Goal: Task Accomplishment & Management: Use online tool/utility

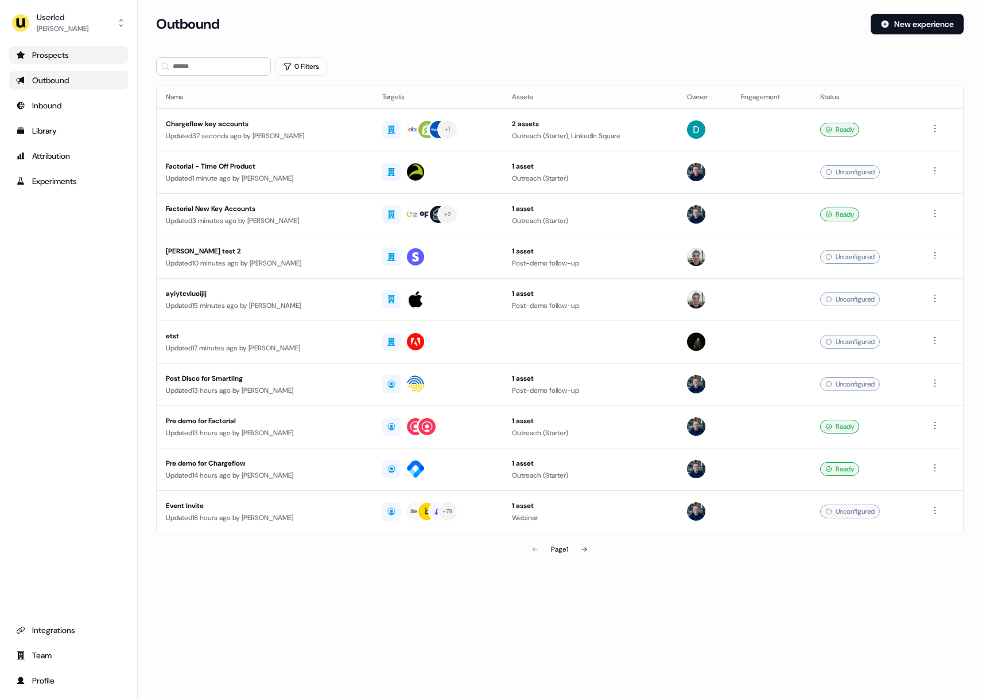
click at [98, 59] on div "Prospects" at bounding box center [68, 54] width 105 height 11
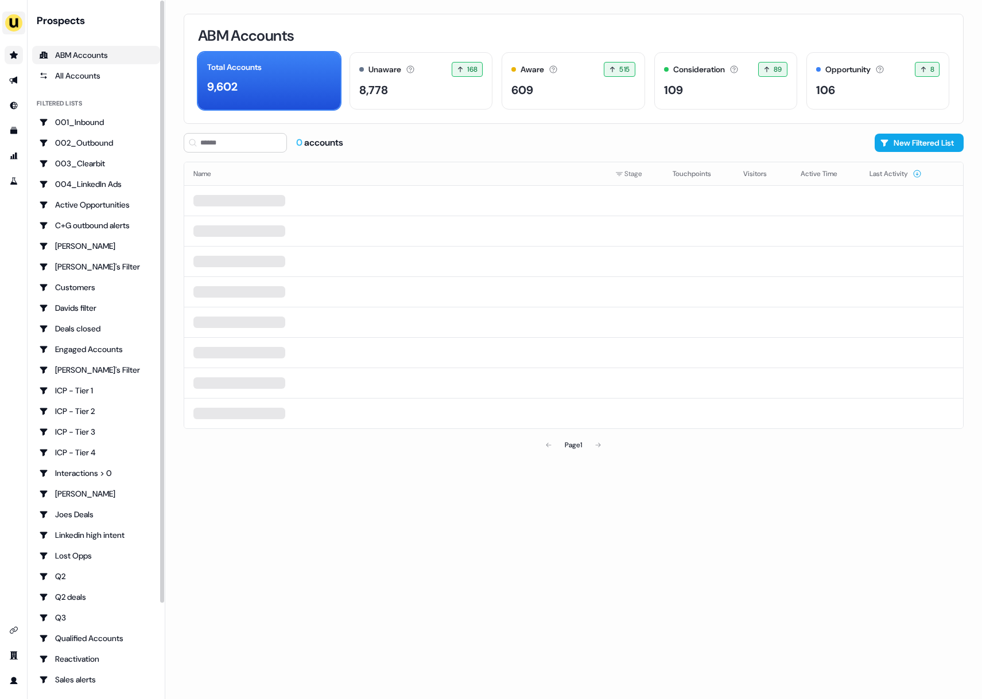
click at [10, 27] on img "side nav menu" at bounding box center [14, 23] width 18 height 18
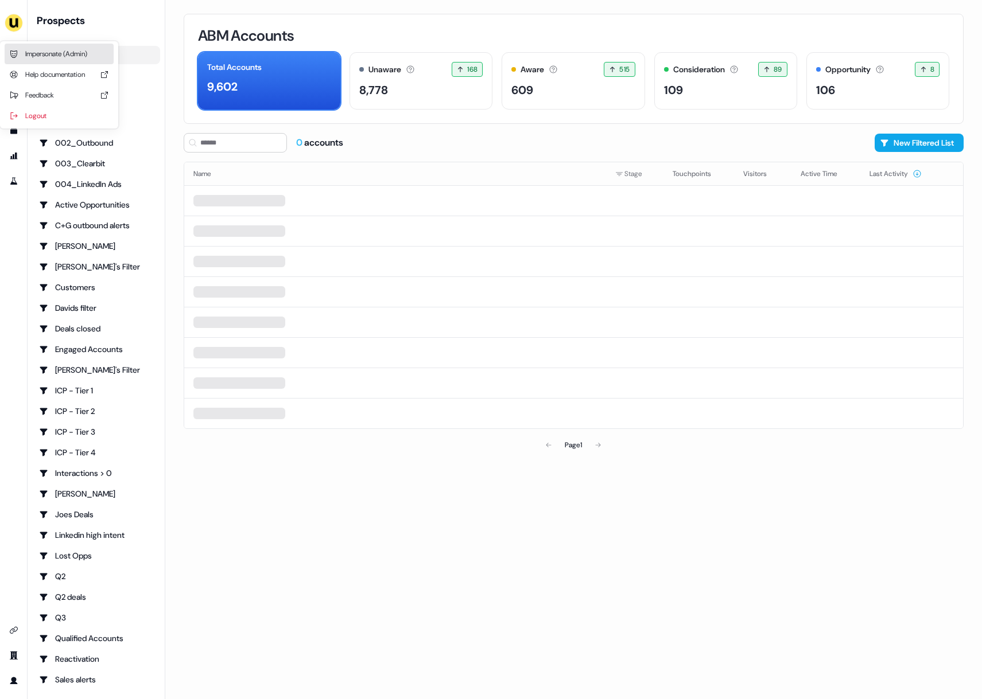
click at [50, 50] on div "Impersonate (Admin)" at bounding box center [59, 54] width 109 height 21
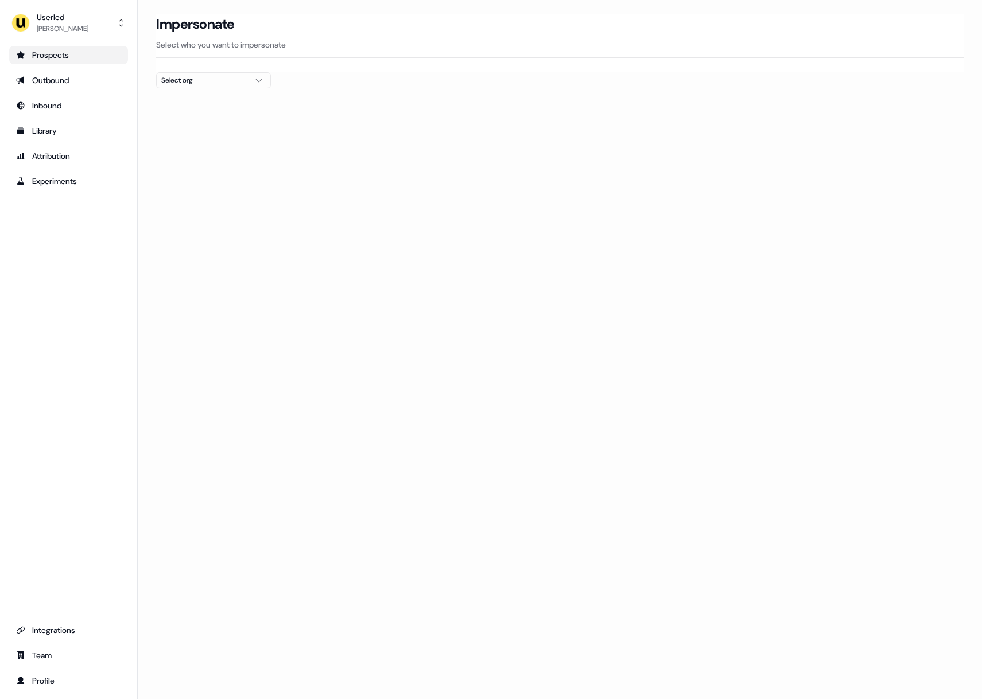
click at [189, 77] on div "Select org" at bounding box center [204, 80] width 86 height 11
type input "****"
click at [165, 118] on div "[PERSON_NAME]" at bounding box center [214, 121] width 114 height 18
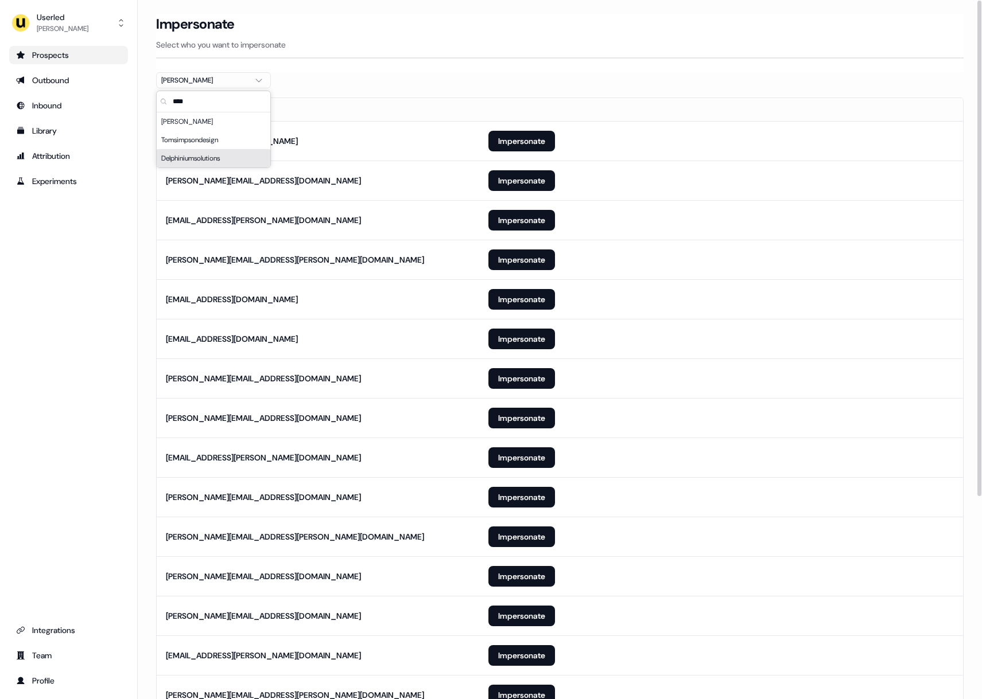
click at [147, 312] on section "Loading... Impersonate Select who you want to impersonate [PERSON_NAME] Email […" at bounding box center [560, 499] width 844 height 971
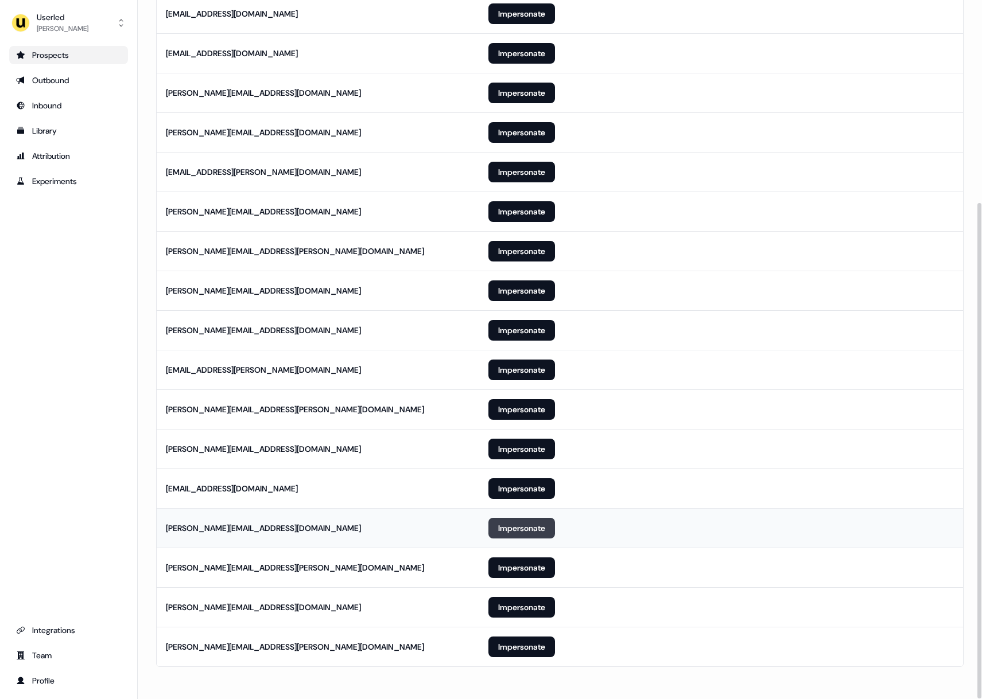
click at [537, 527] on button "Impersonate" at bounding box center [521, 528] width 67 height 21
